Goal: Information Seeking & Learning: Learn about a topic

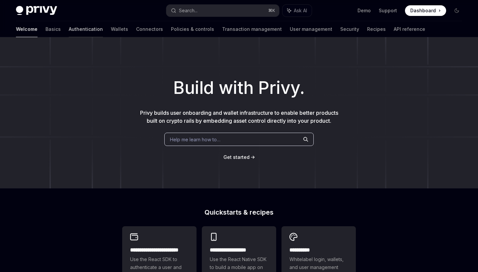
click at [69, 32] on link "Authentication" at bounding box center [86, 29] width 34 height 16
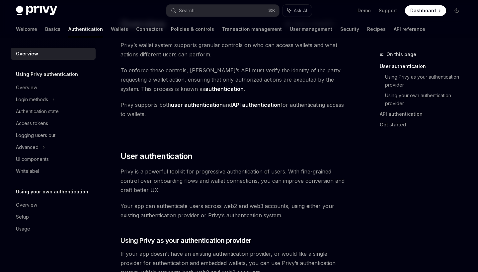
scroll to position [31, 0]
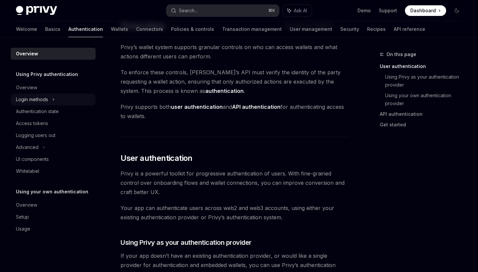
click at [35, 99] on div "Login methods" at bounding box center [32, 100] width 32 height 8
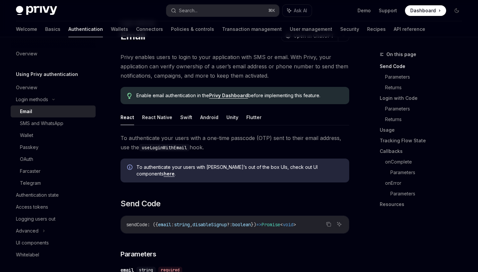
click at [38, 111] on div "Email" at bounding box center [56, 111] width 72 height 8
type textarea "*"
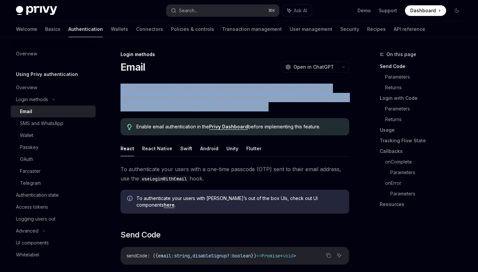
drag, startPoint x: 121, startPoint y: 86, endPoint x: 269, endPoint y: 104, distance: 148.3
click at [269, 104] on span "Privy enables users to login to your application with SMS or email. With Privy,…" at bounding box center [234, 98] width 228 height 28
click at [257, 101] on span "Privy enables users to login to your application with SMS or email. With Privy,…" at bounding box center [234, 98] width 228 height 28
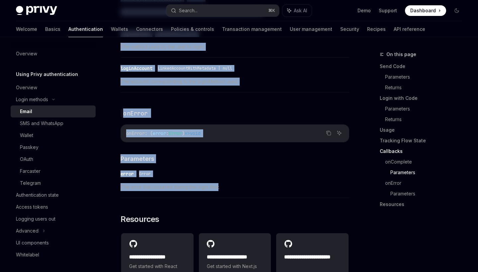
scroll to position [1235, 0]
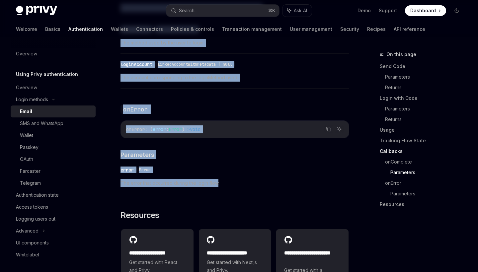
drag, startPoint x: 120, startPoint y: 88, endPoint x: 217, endPoint y: 182, distance: 135.3
copy div "Lorem ipsumdo sitam co adipi el sedd eiusmodtemp inci UTL et dolor. Magn Aliqu,…"
